Goal: Task Accomplishment & Management: Manage account settings

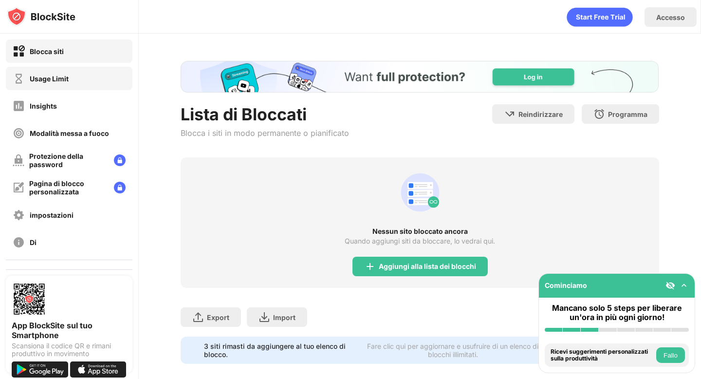
click at [78, 83] on div "Usage Limit" at bounding box center [69, 78] width 127 height 23
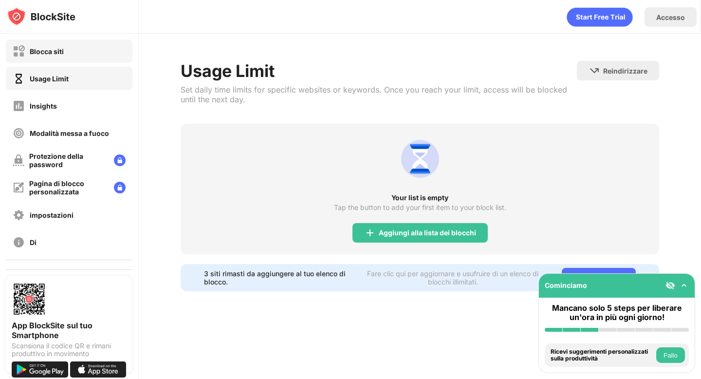
click at [89, 51] on div "Blocca siti" at bounding box center [69, 50] width 127 height 23
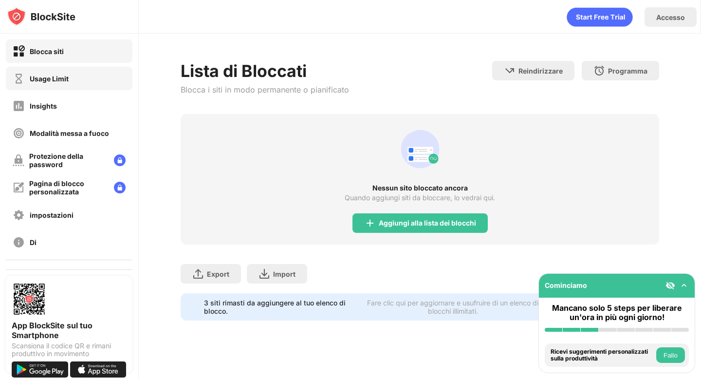
click at [89, 81] on div "Usage Limit" at bounding box center [69, 78] width 127 height 23
